Goal: Find specific page/section: Find specific page/section

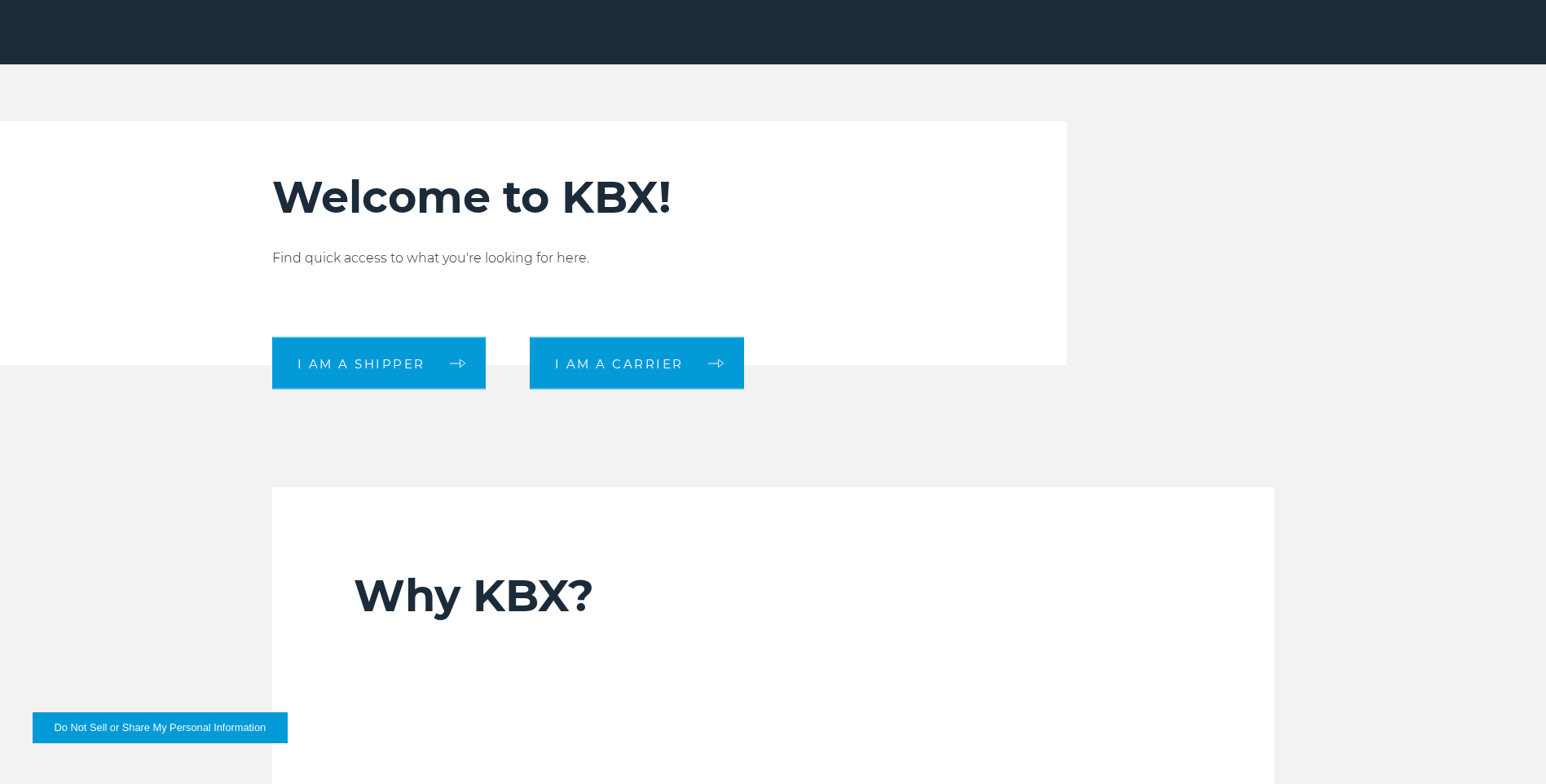
scroll to position [652, 0]
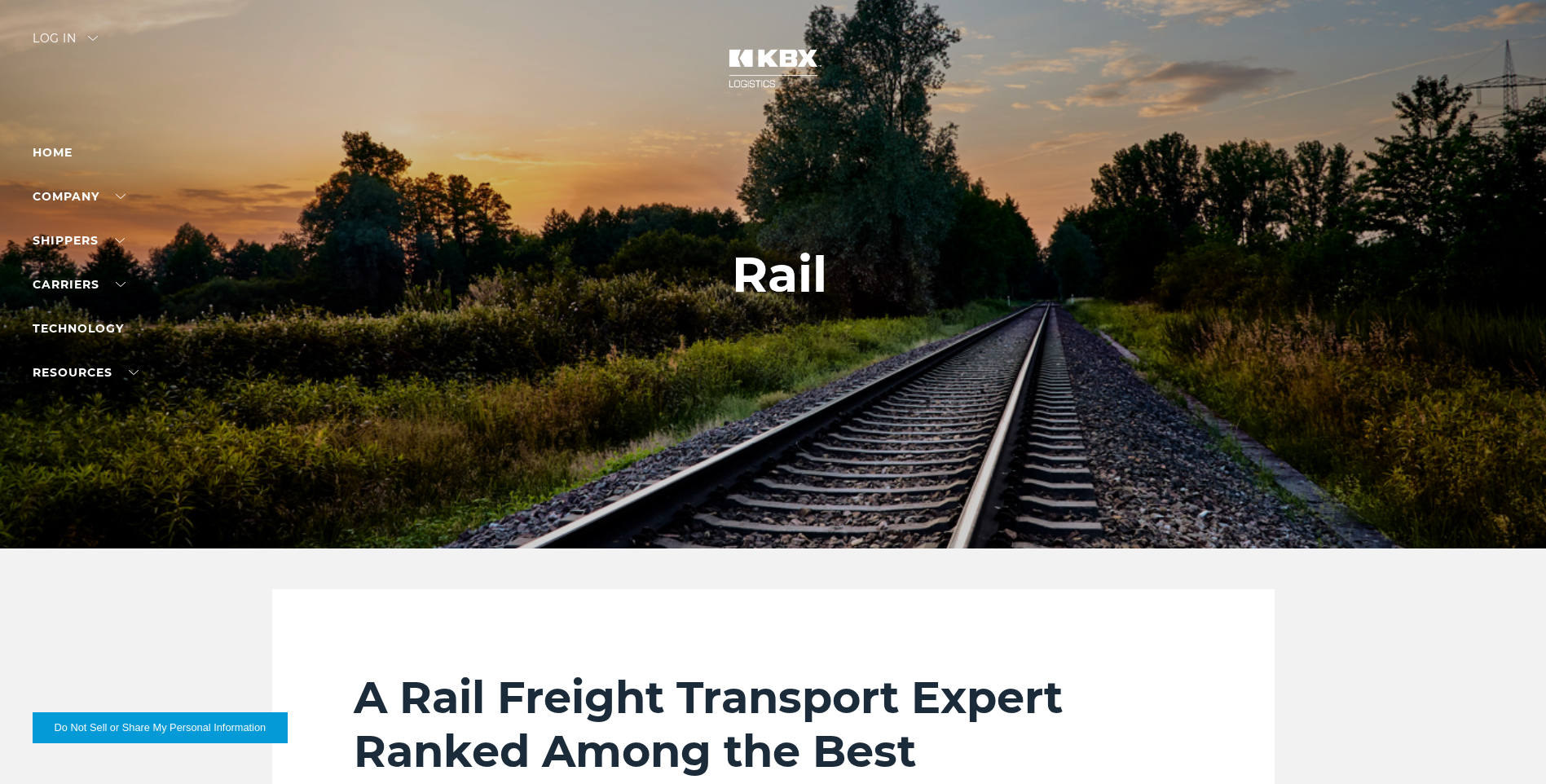
click at [78, 42] on div "Log in" at bounding box center [65, 44] width 65 height 24
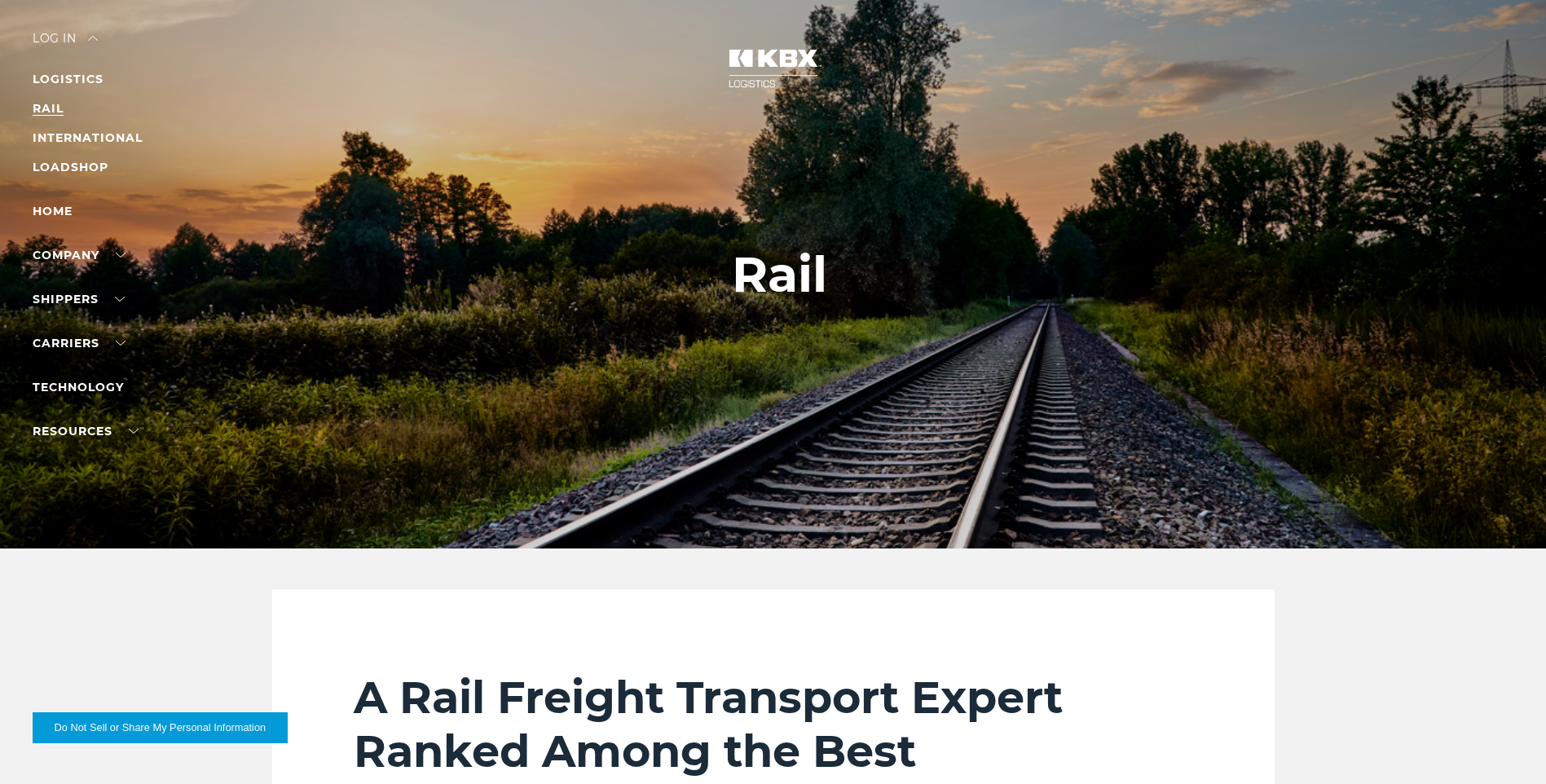
click at [49, 106] on link "RAIL" at bounding box center [49, 109] width 31 height 15
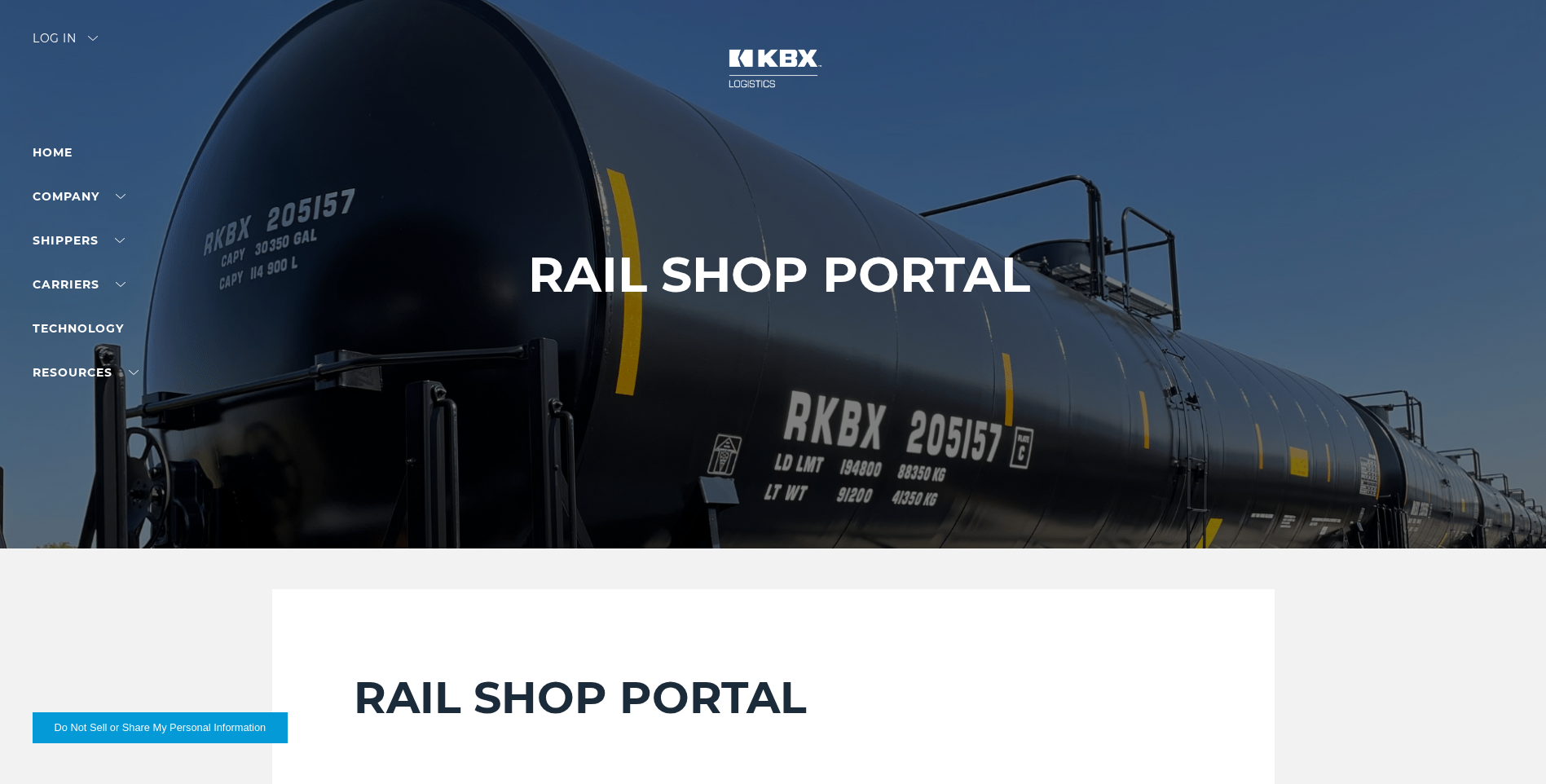
click at [95, 35] on div "Log in" at bounding box center [65, 44] width 65 height 24
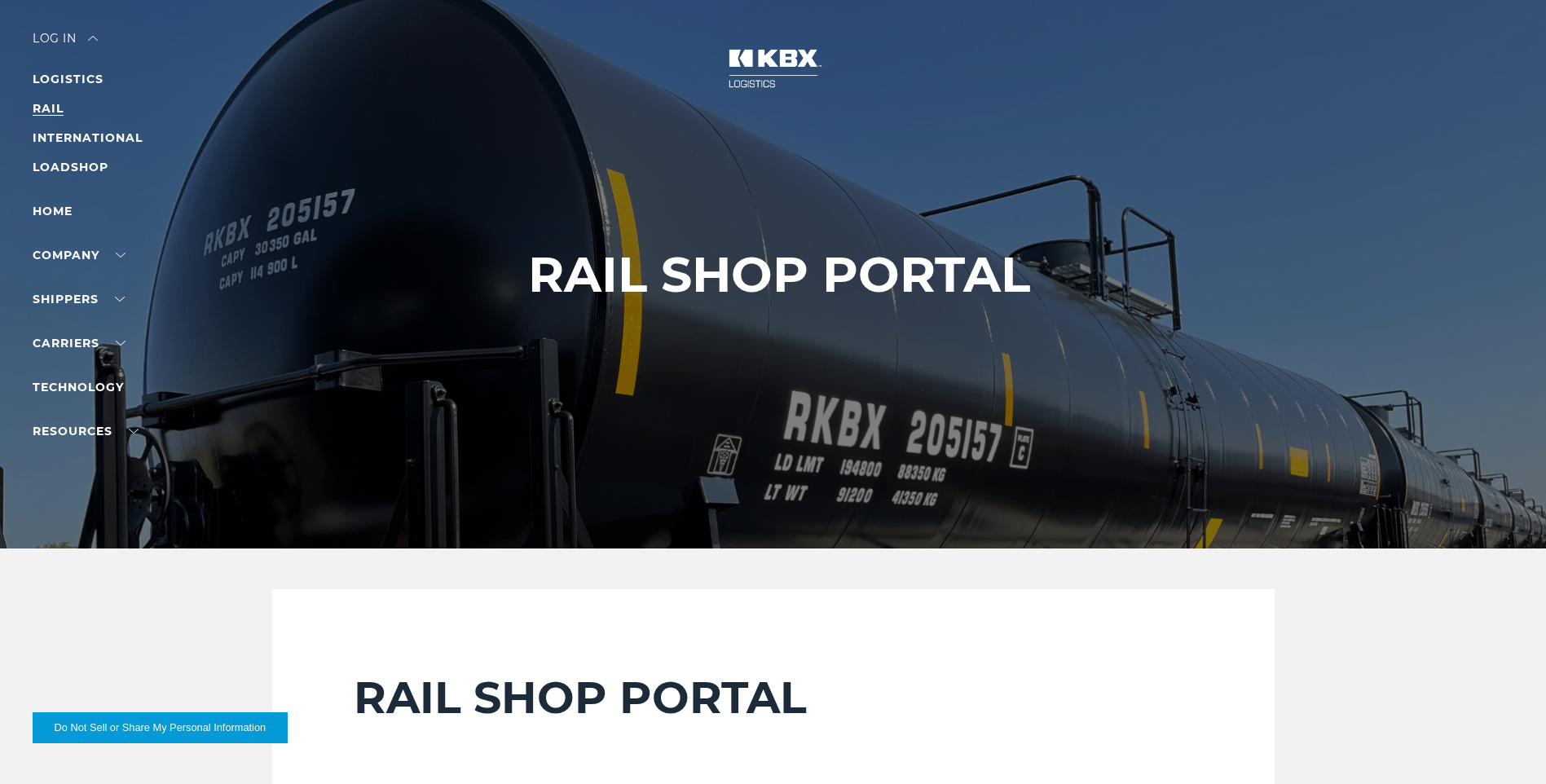
click at [60, 111] on link "RAIL" at bounding box center [49, 109] width 31 height 15
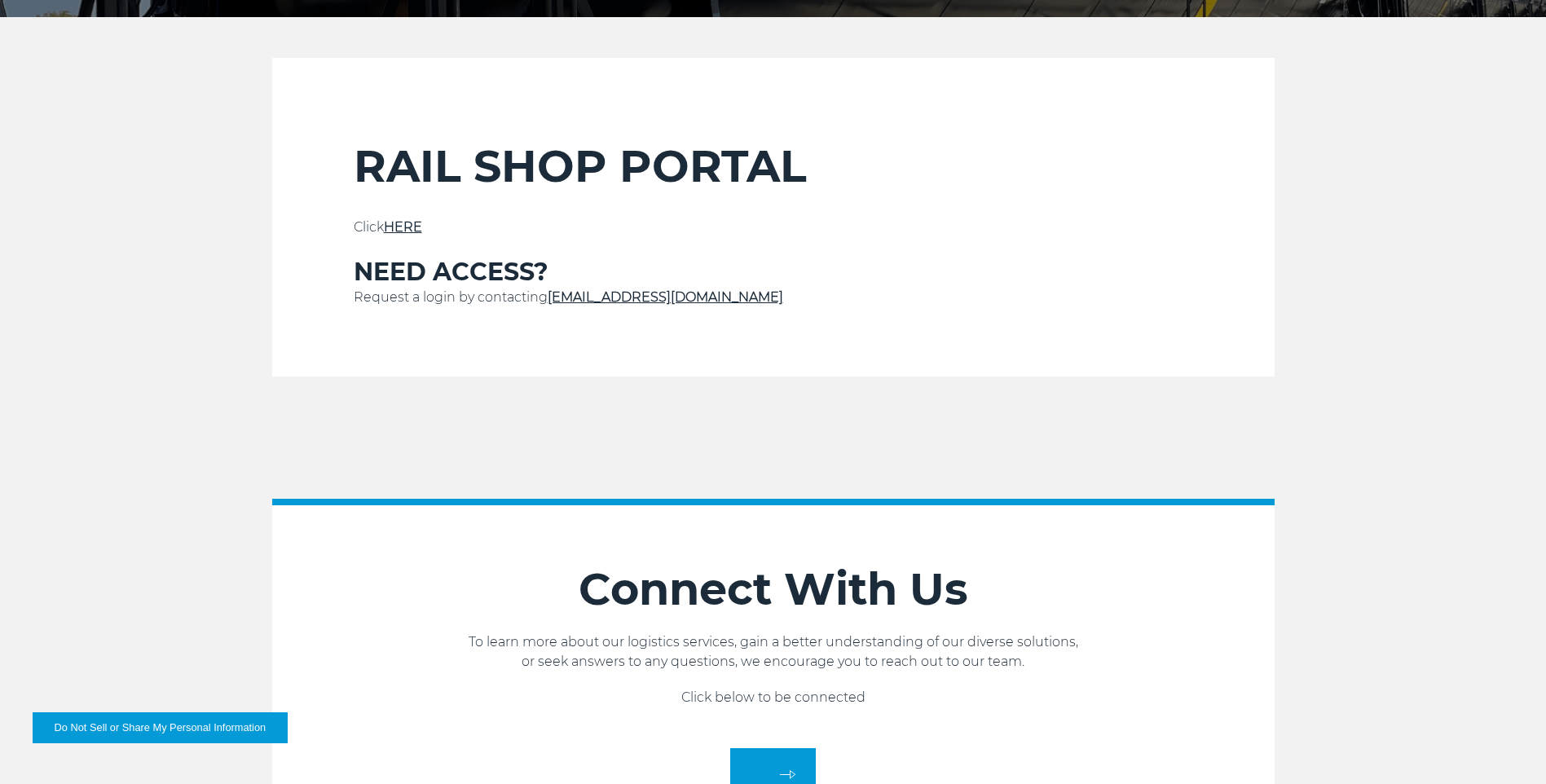
scroll to position [489, 0]
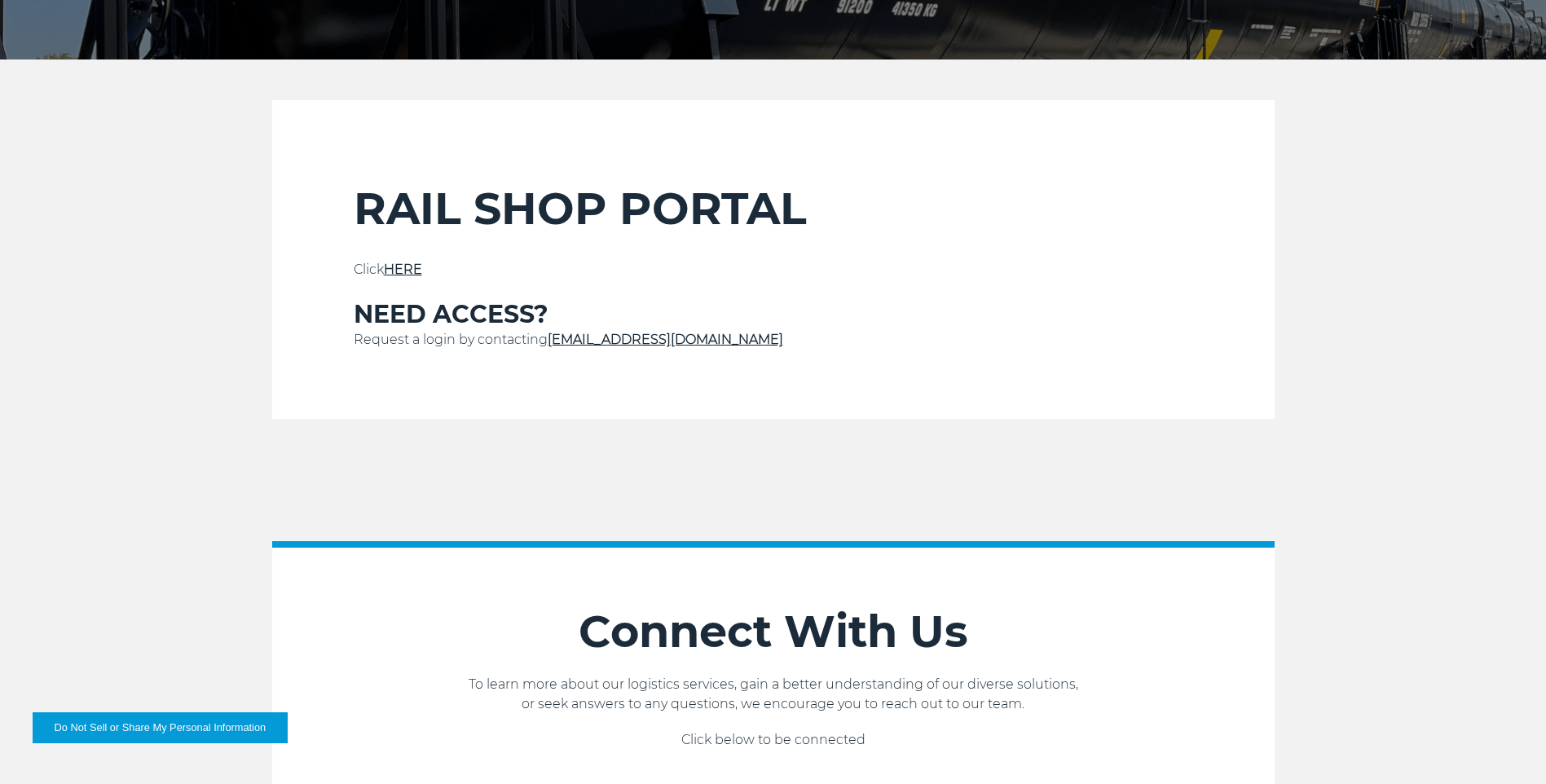
click at [408, 275] on link "HERE" at bounding box center [403, 269] width 39 height 16
